Goal: Find specific page/section: Find specific page/section

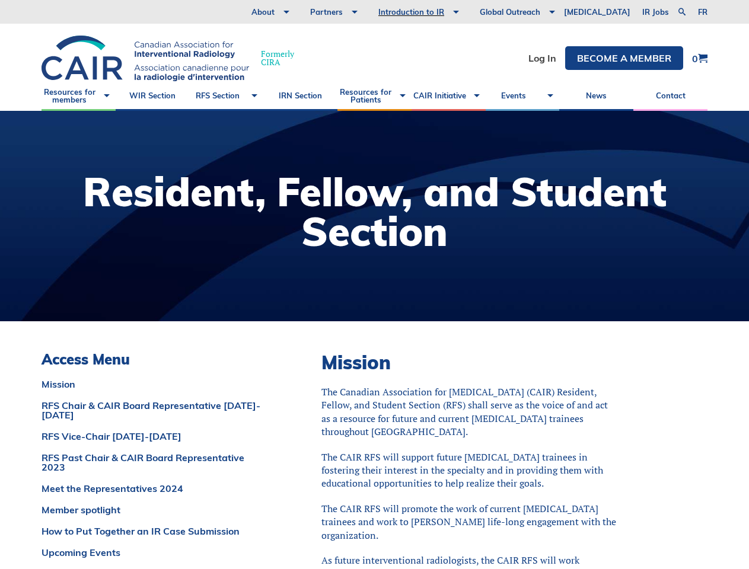
click at [374, 285] on div at bounding box center [374, 216] width 749 height 211
click at [681, 12] on link at bounding box center [682, 12] width 14 height 14
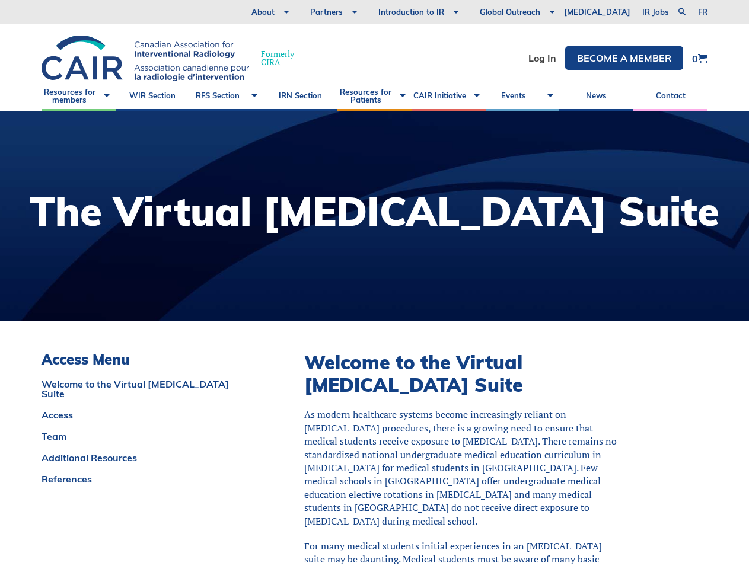
click at [374, 285] on div at bounding box center [374, 216] width 749 height 211
click at [681, 12] on link at bounding box center [682, 12] width 14 height 14
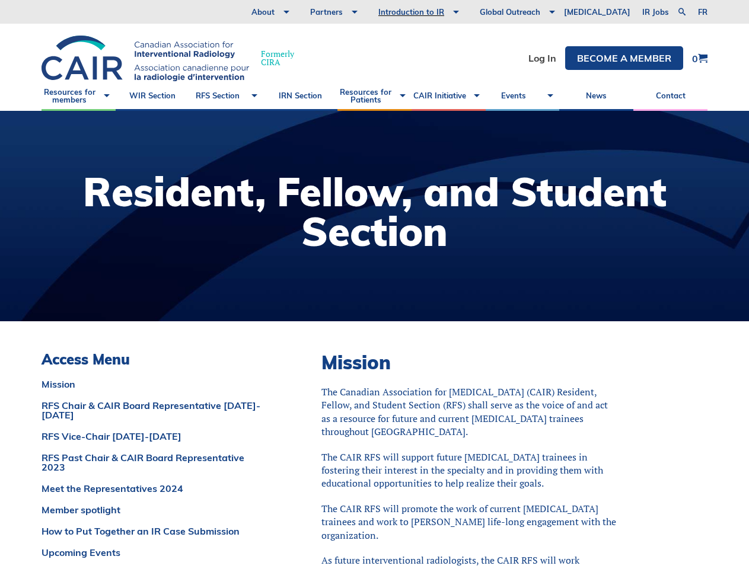
click at [374, 285] on div at bounding box center [374, 216] width 749 height 211
click at [681, 12] on link at bounding box center [682, 12] width 14 height 14
click at [374, 285] on div at bounding box center [374, 216] width 749 height 211
click at [681, 12] on link at bounding box center [682, 12] width 14 height 14
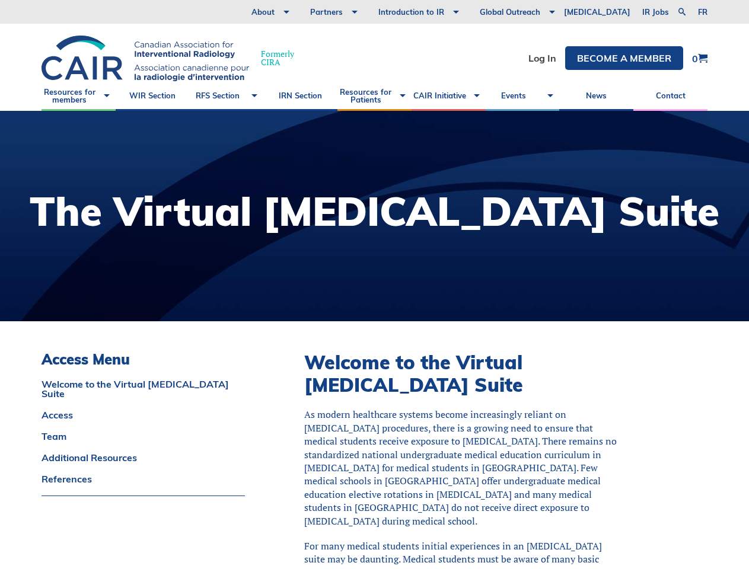
click at [374, 285] on div at bounding box center [374, 216] width 749 height 211
click at [681, 12] on link at bounding box center [682, 12] width 14 height 14
